Goal: Check status: Check status

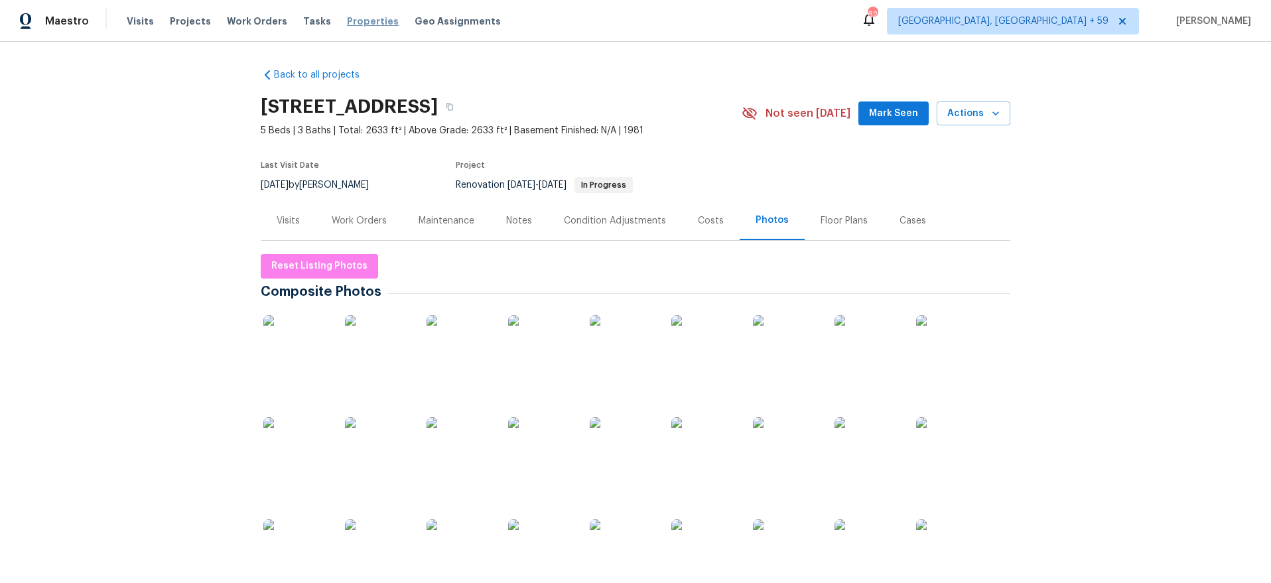
click at [356, 20] on span "Properties" at bounding box center [373, 21] width 52 height 13
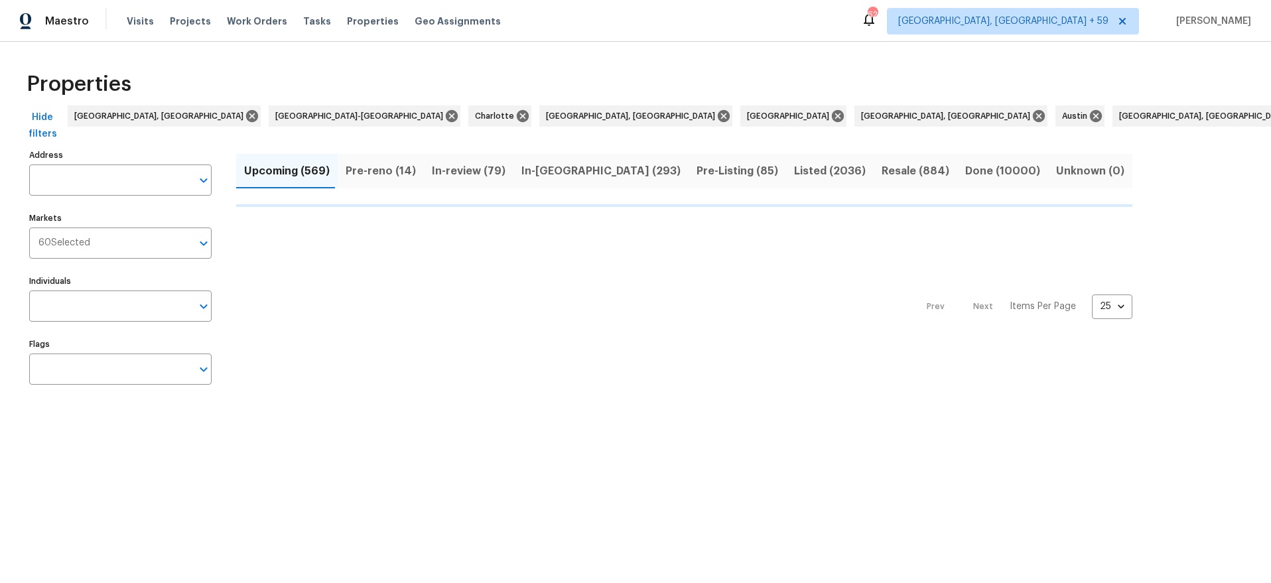
click at [957, 157] on button "Done (10000)" at bounding box center [1002, 171] width 91 height 34
click at [965, 169] on span "Done (10000)" at bounding box center [1002, 171] width 75 height 19
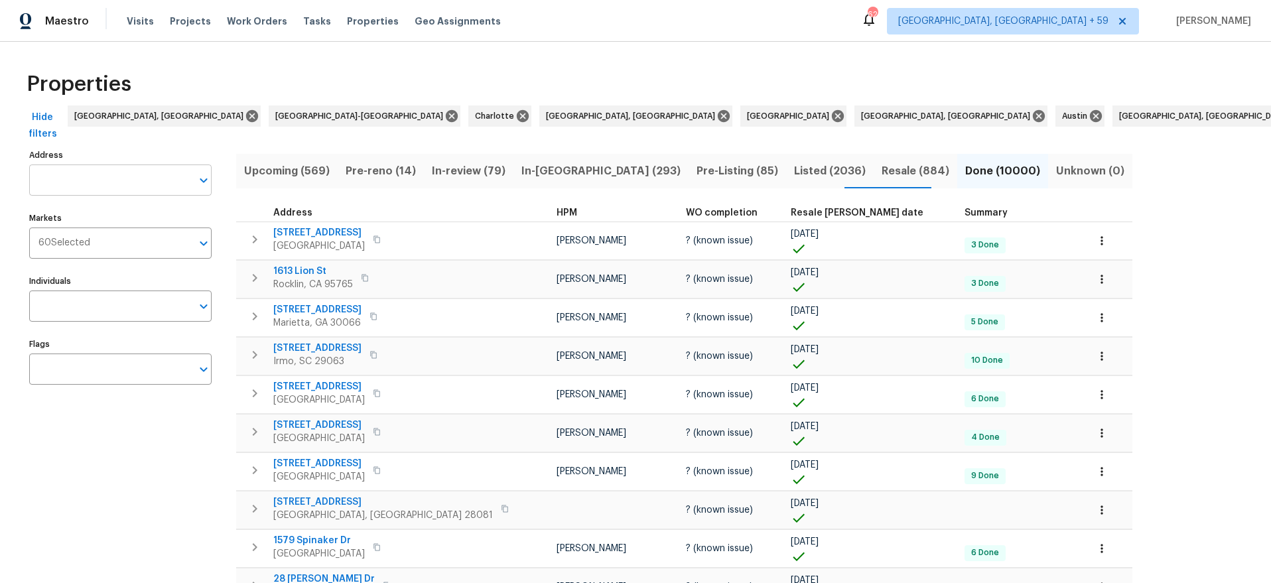
click at [78, 180] on input "Address" at bounding box center [110, 180] width 163 height 31
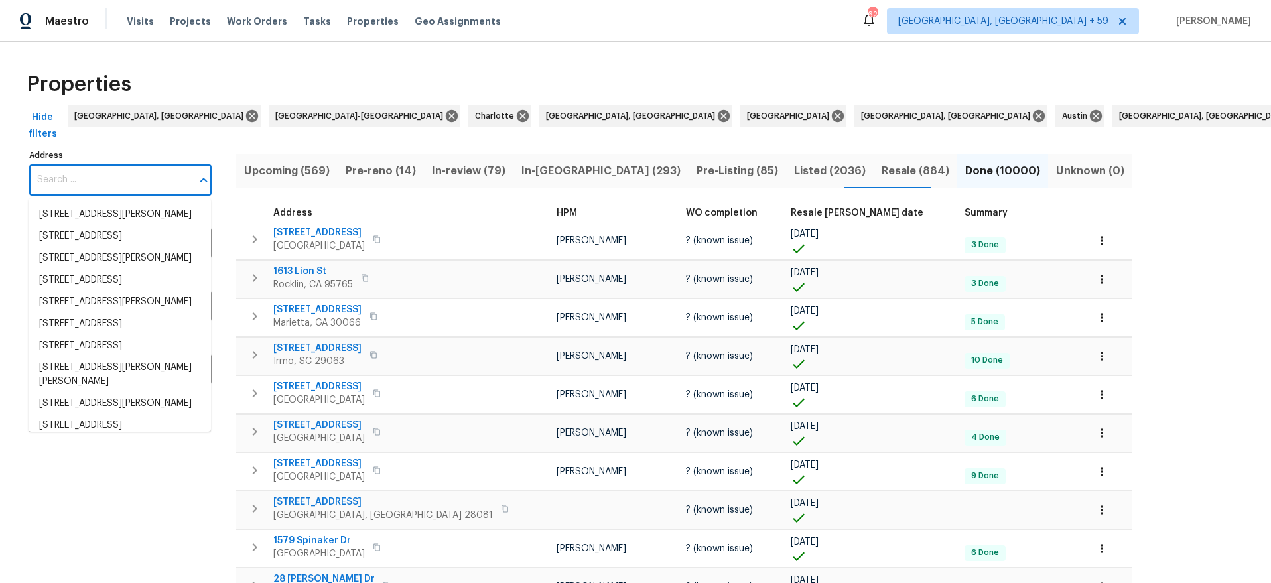
paste input "1512 [GEOGRAPHIC_DATA]"
type input "1512 [GEOGRAPHIC_DATA]"
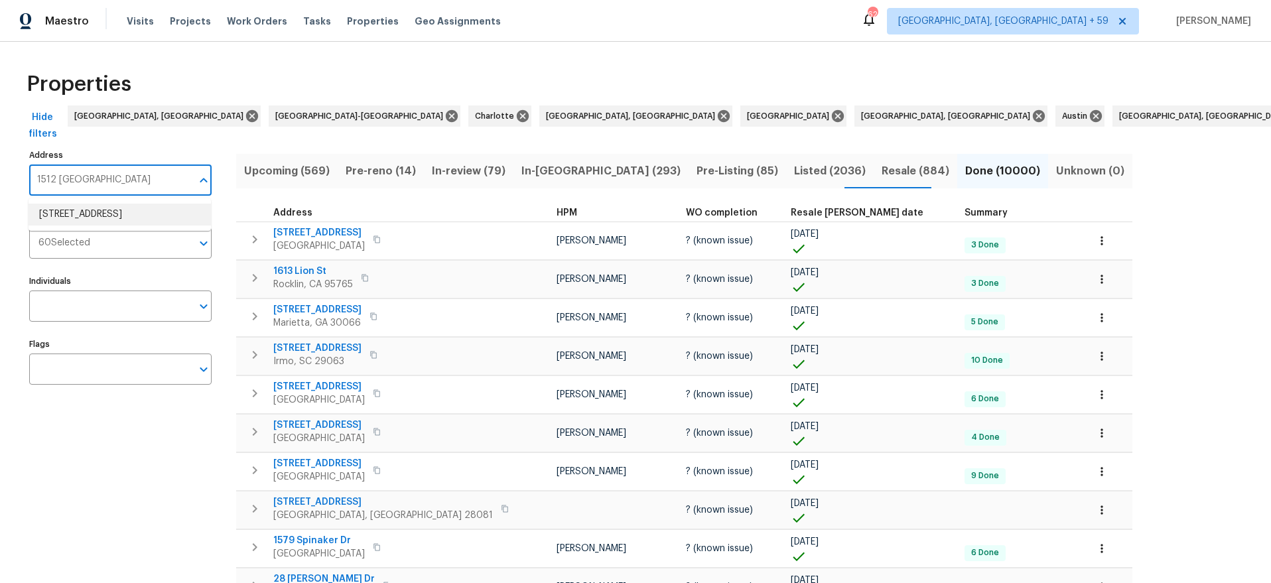
click at [89, 219] on li "[STREET_ADDRESS]" at bounding box center [120, 215] width 182 height 22
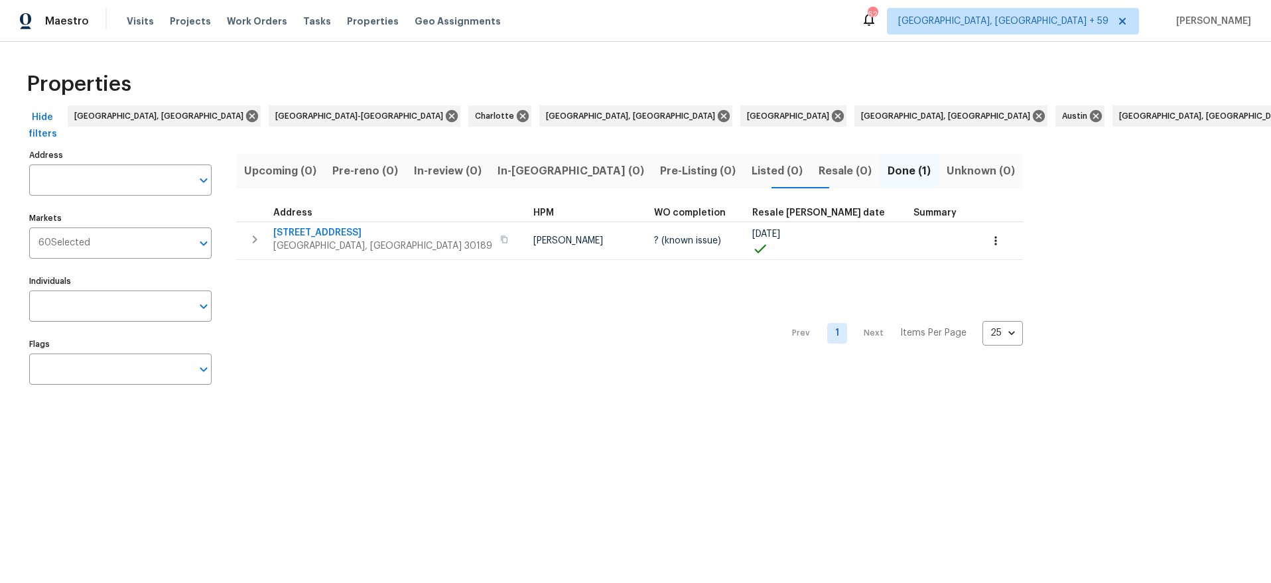
type input "[STREET_ADDRESS]"
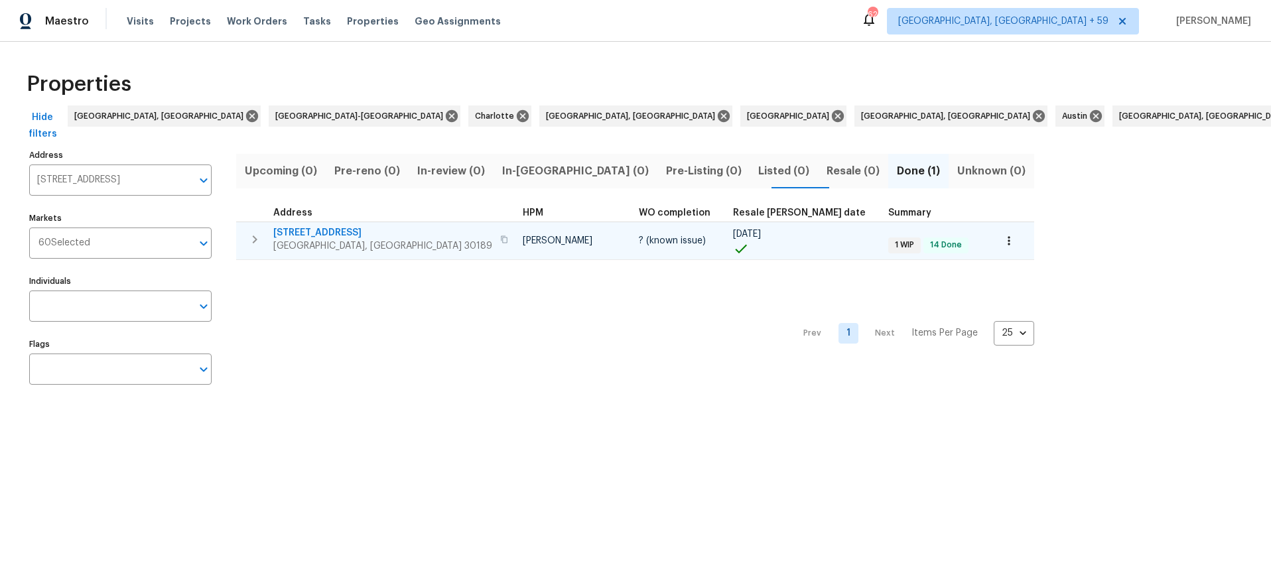
click at [289, 227] on span "[STREET_ADDRESS]" at bounding box center [382, 232] width 219 height 13
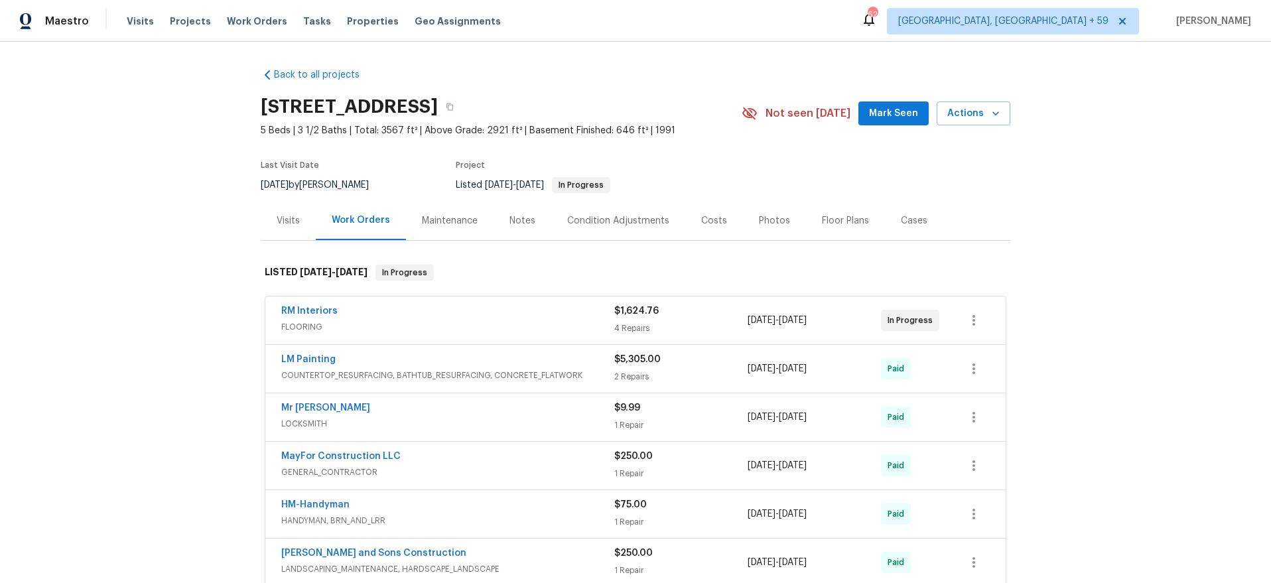
click at [706, 213] on div "Costs" at bounding box center [714, 220] width 58 height 39
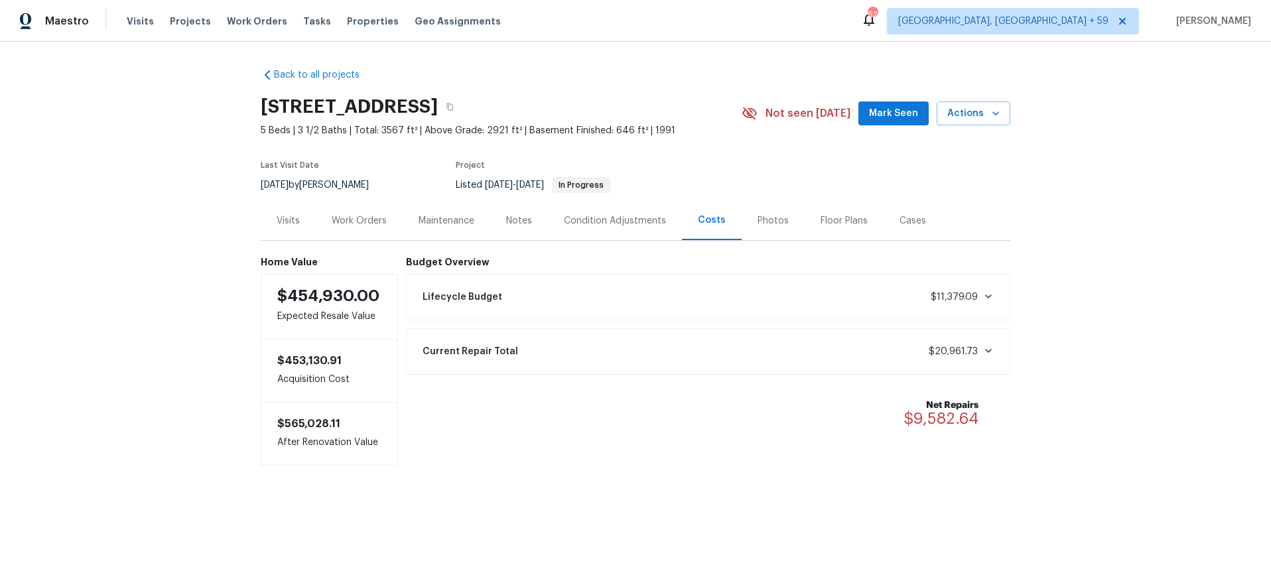
click at [385, 223] on div "Work Orders" at bounding box center [359, 220] width 55 height 13
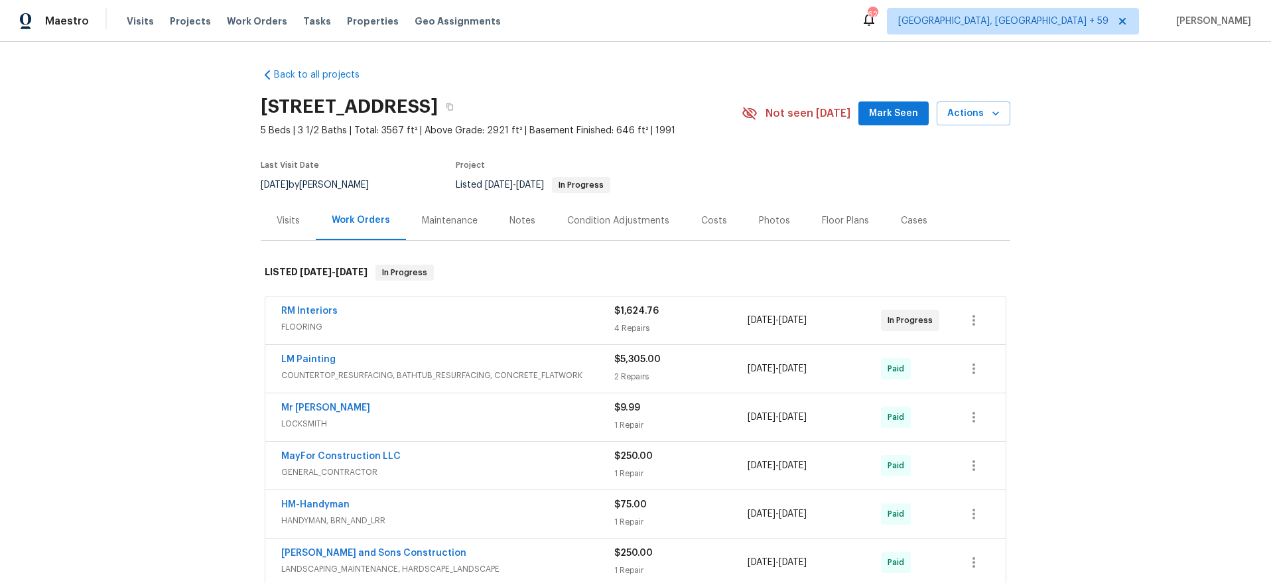
click at [543, 356] on div "LM Painting" at bounding box center [447, 361] width 333 height 16
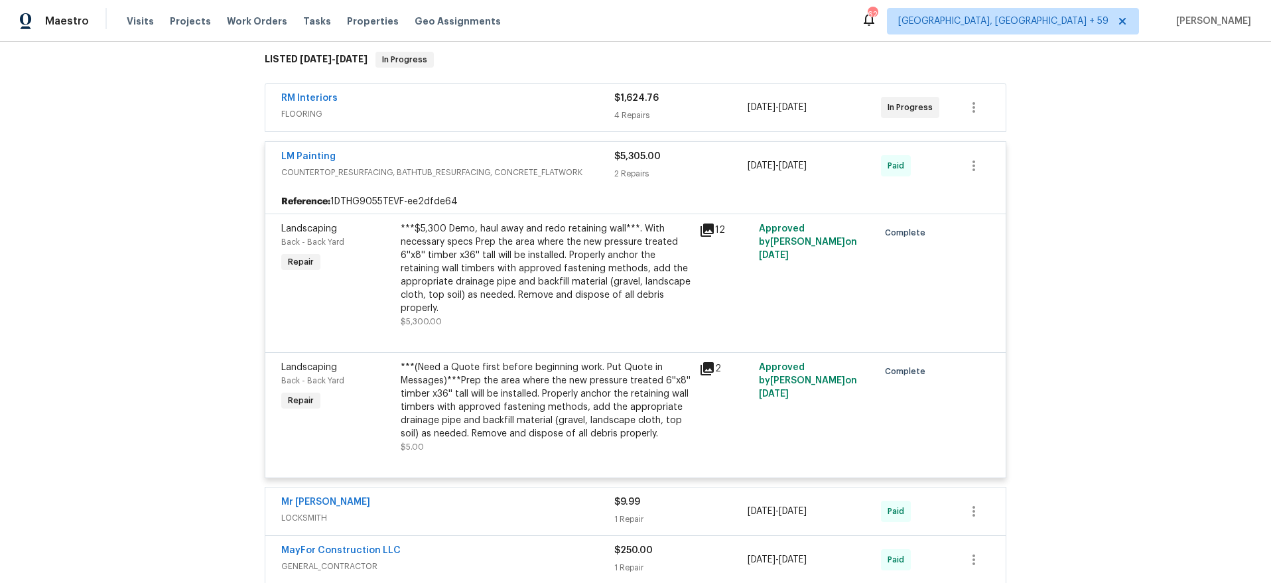
scroll to position [218, 0]
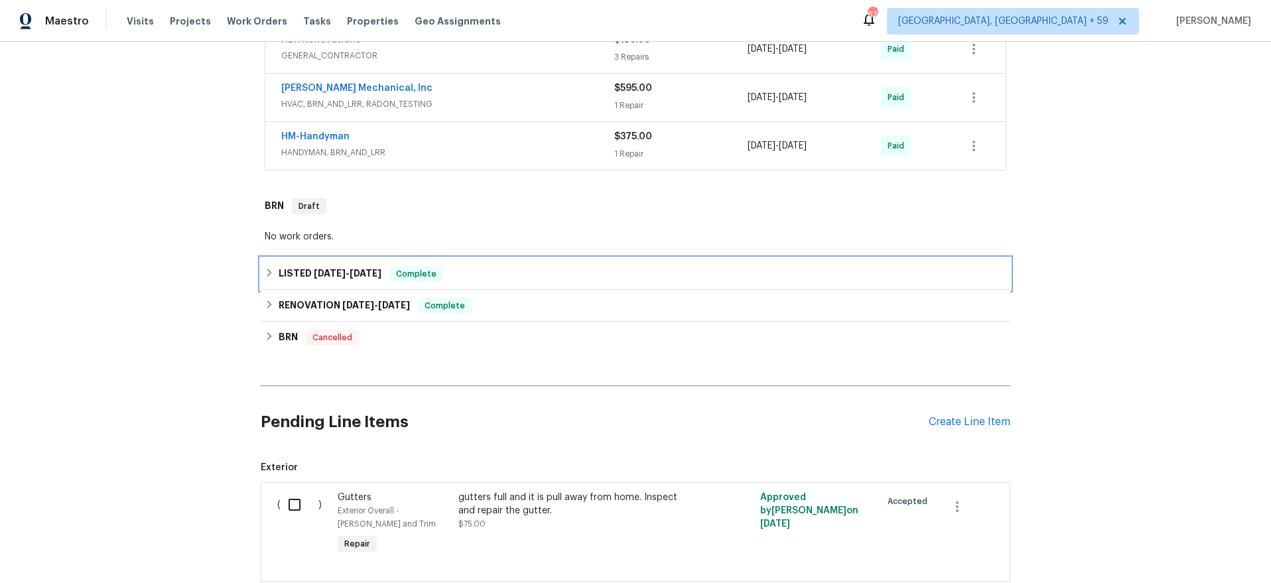
click at [556, 274] on div "LISTED 12/21/24 - 12/24/24 Complete" at bounding box center [636, 274] width 742 height 16
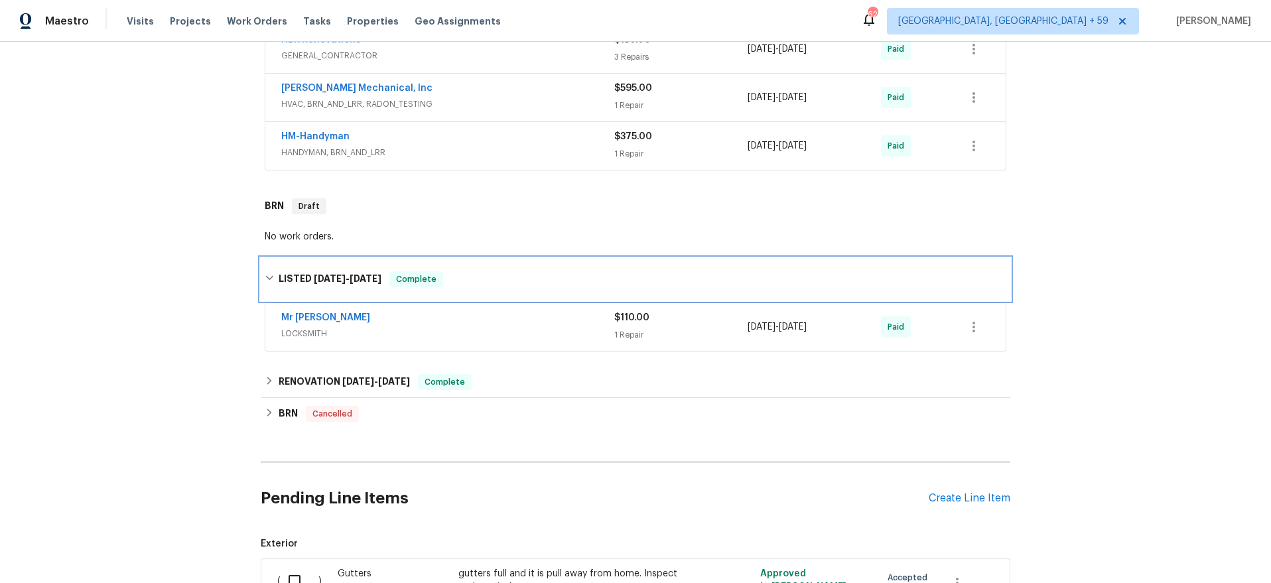
scroll to position [867, 0]
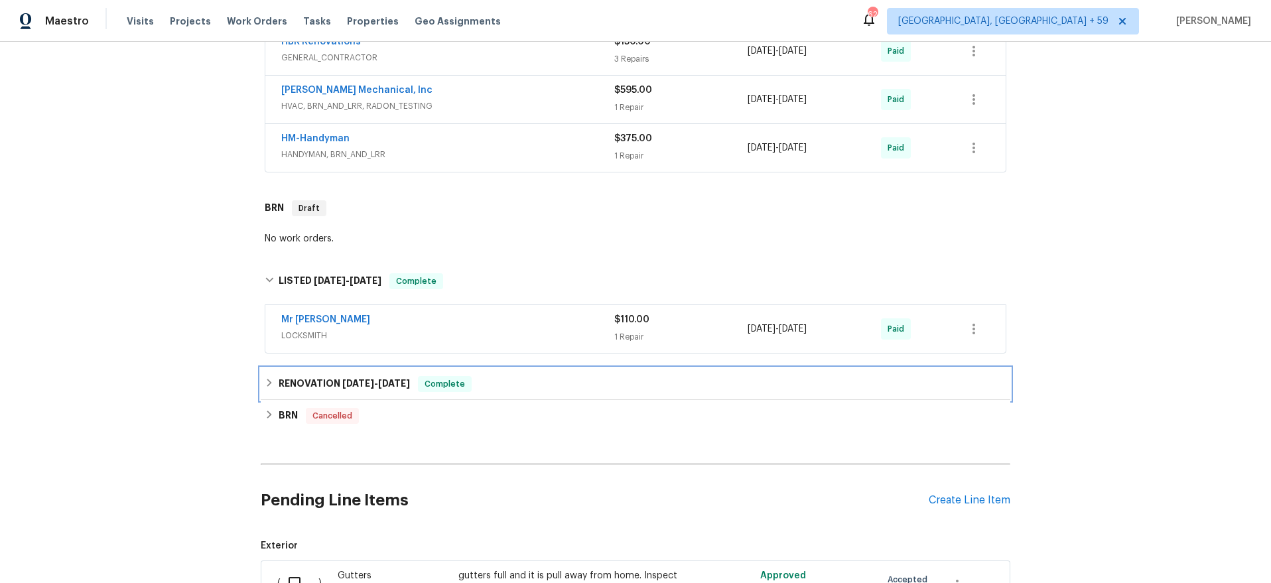
click at [536, 389] on div "RENOVATION 9/6/24 - 9/25/24 Complete" at bounding box center [636, 384] width 742 height 16
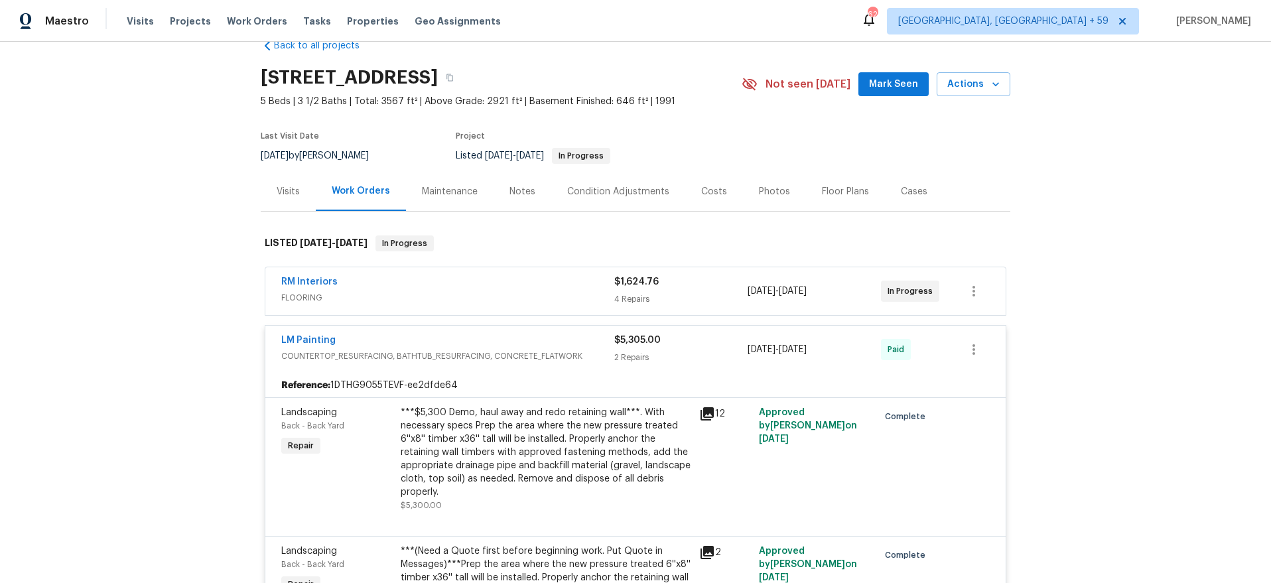
scroll to position [0, 0]
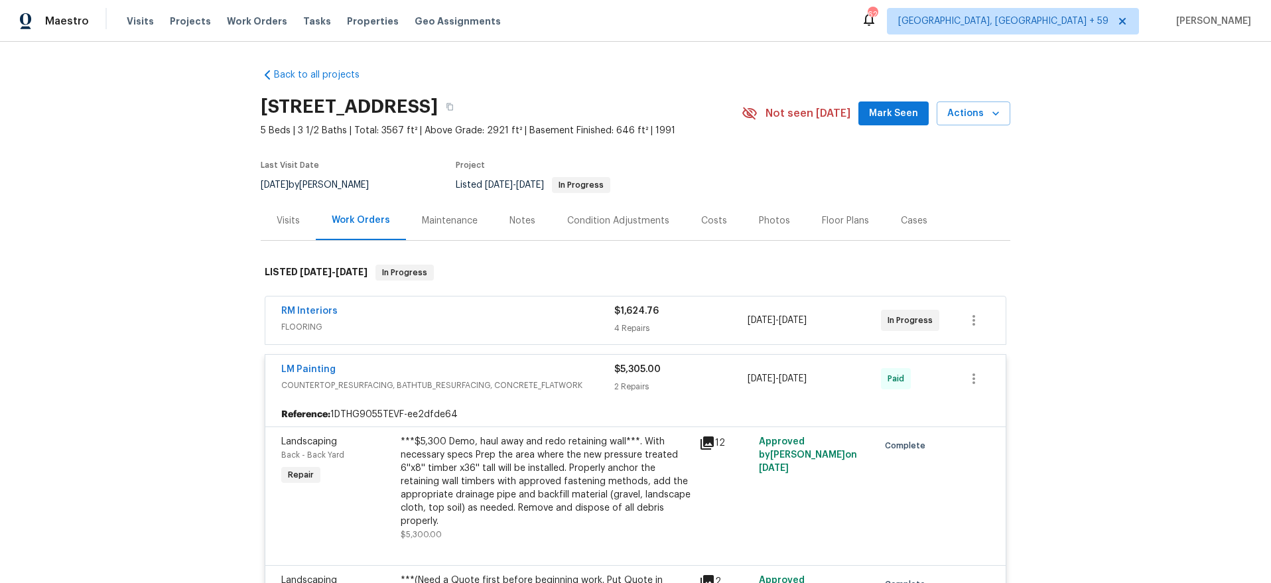
click at [494, 309] on div "RM Interiors" at bounding box center [447, 313] width 333 height 16
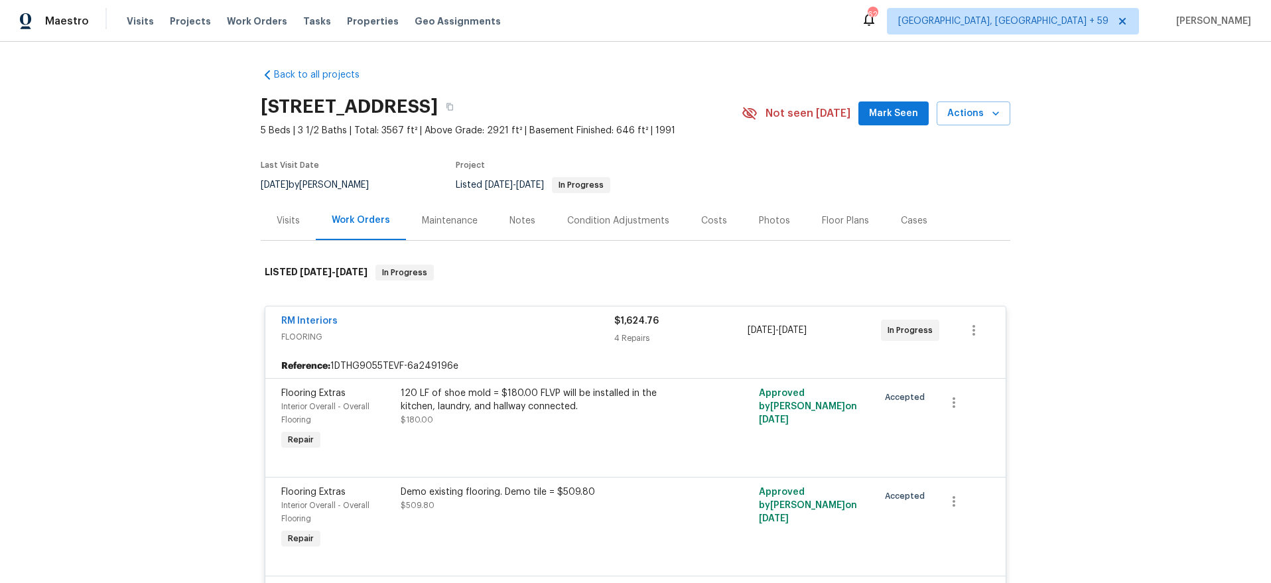
click at [719, 215] on div "Costs" at bounding box center [714, 220] width 26 height 13
